Goal: Task Accomplishment & Management: Manage account settings

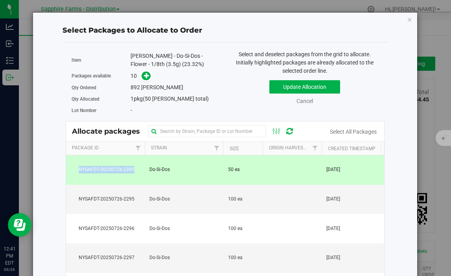
scroll to position [0, 34]
click at [306, 98] on link "Cancel" at bounding box center [305, 101] width 17 height 6
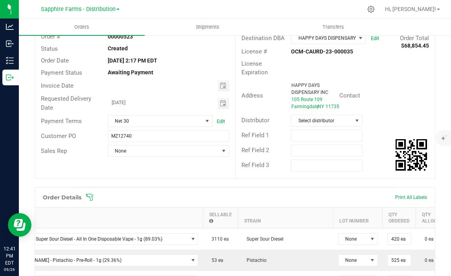
scroll to position [0, 0]
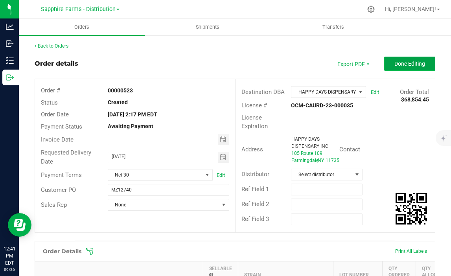
click at [400, 57] on button "Done Editing" at bounding box center [409, 64] width 51 height 14
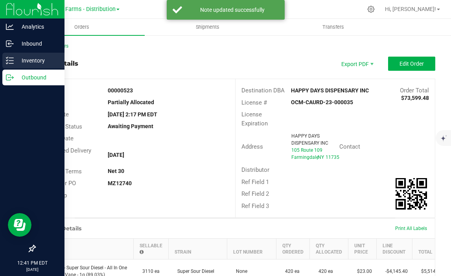
click at [17, 63] on p "Inventory" at bounding box center [37, 60] width 47 height 9
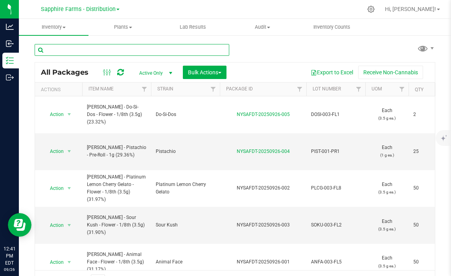
click at [156, 50] on input "text" at bounding box center [132, 50] width 195 height 12
paste input "HEJE 005 PRMP1"
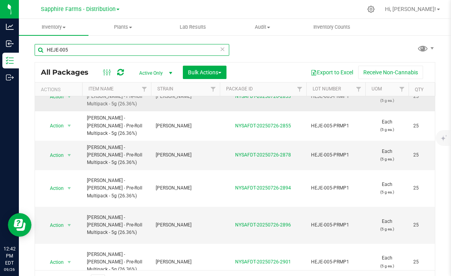
scroll to position [65, 0]
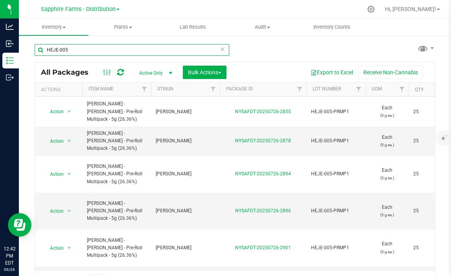
type input "HEJE-005"
